Goal: Task Accomplishment & Management: Manage account settings

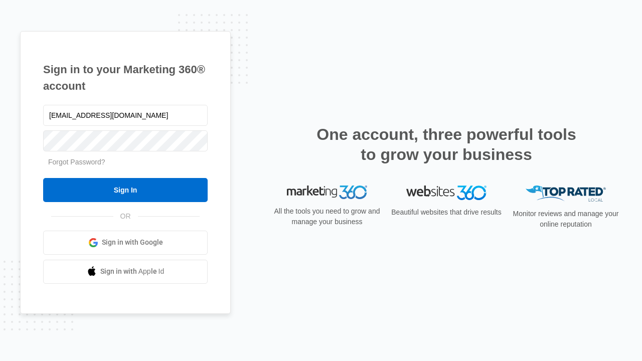
type input "[EMAIL_ADDRESS][DOMAIN_NAME]"
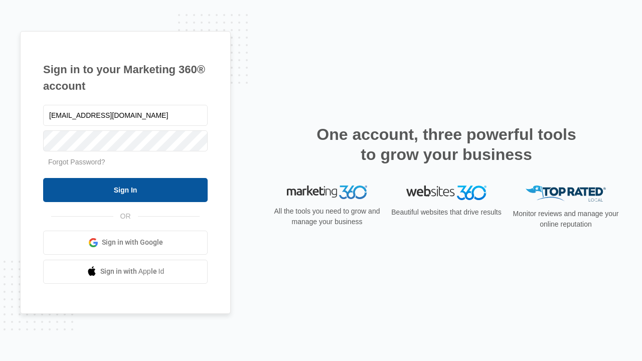
click at [125, 190] on input "Sign In" at bounding box center [125, 190] width 165 height 24
